Goal: Navigation & Orientation: Find specific page/section

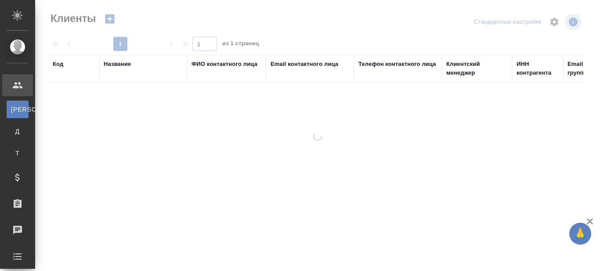
select select "RU"
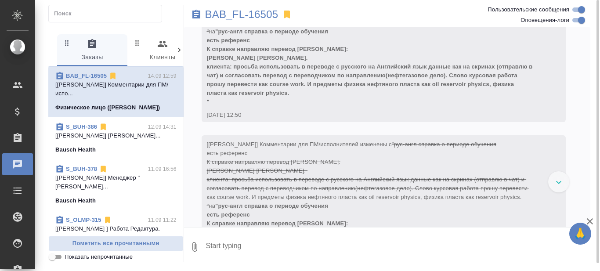
scroll to position [4134, 0]
